Goal: Find specific page/section: Find specific page/section

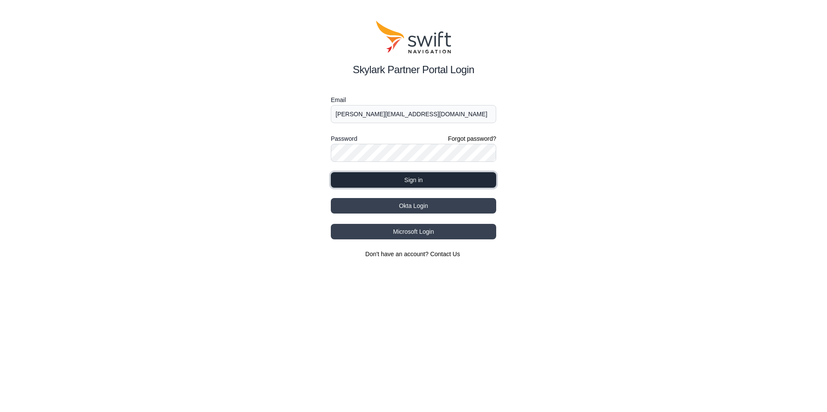
click at [398, 178] on button "Sign in" at bounding box center [413, 179] width 165 height 15
select select
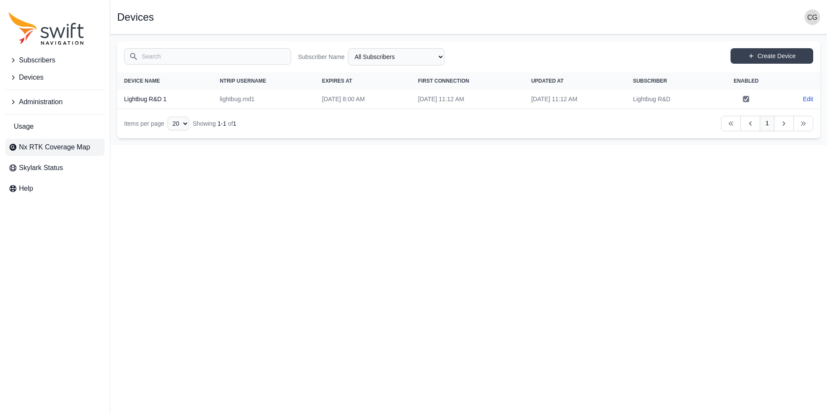
click at [31, 146] on span "Nx RTK Coverage Map" at bounding box center [54, 147] width 71 height 10
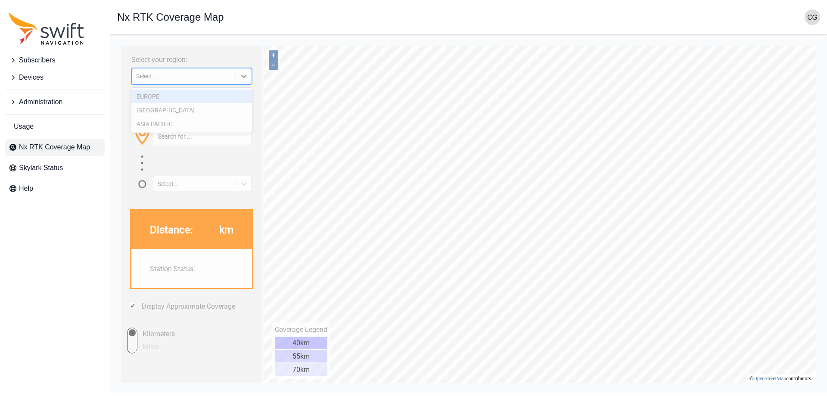
click at [217, 75] on div "Select..." at bounding box center [183, 76] width 95 height 7
click at [214, 113] on div "[GEOGRAPHIC_DATA]" at bounding box center [191, 110] width 121 height 14
click at [212, 76] on div "[GEOGRAPHIC_DATA]" at bounding box center [183, 76] width 95 height 7
click at [200, 99] on div "EUROPE" at bounding box center [191, 97] width 121 height 14
